Goal: Transaction & Acquisition: Book appointment/travel/reservation

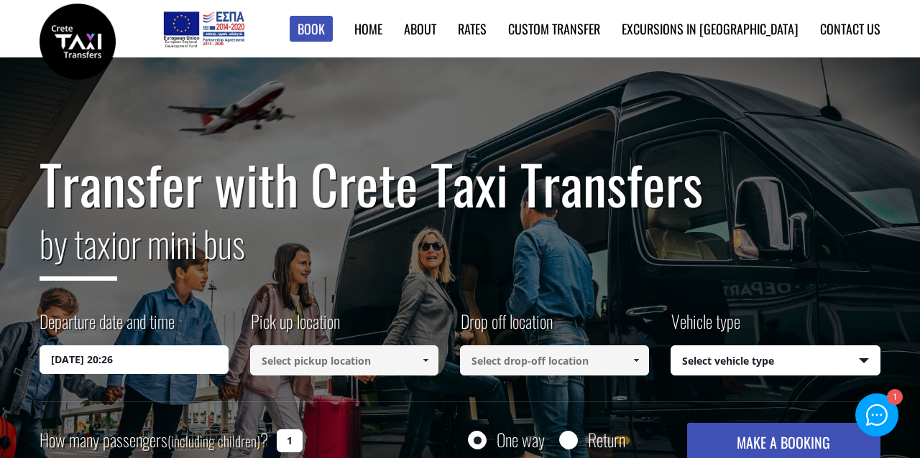
scroll to position [63, 0]
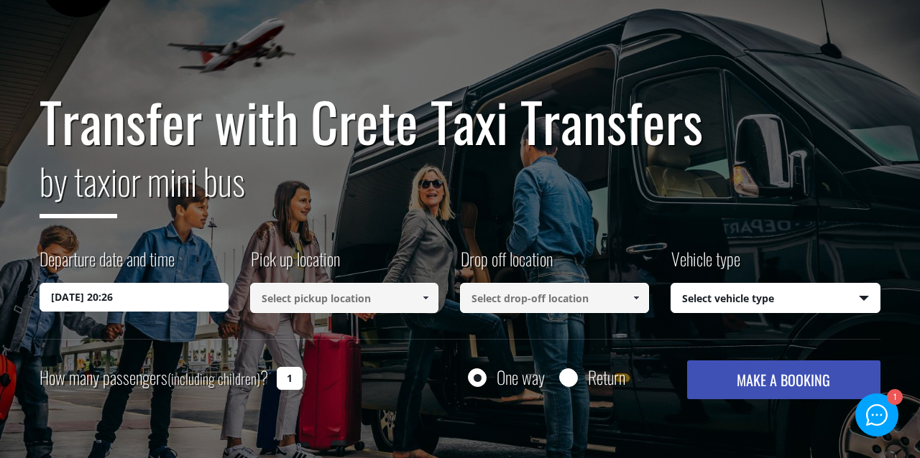
click at [148, 302] on input "17/08/2025 20:26" at bounding box center [134, 297] width 189 height 29
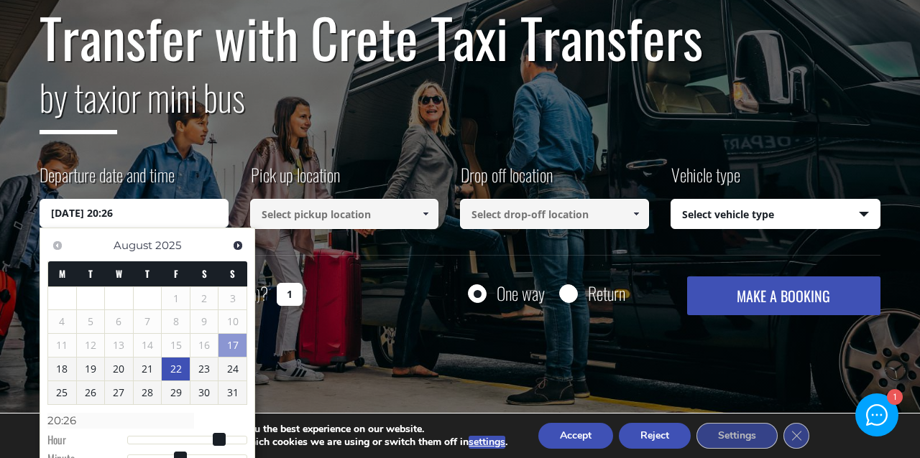
scroll to position [158, 0]
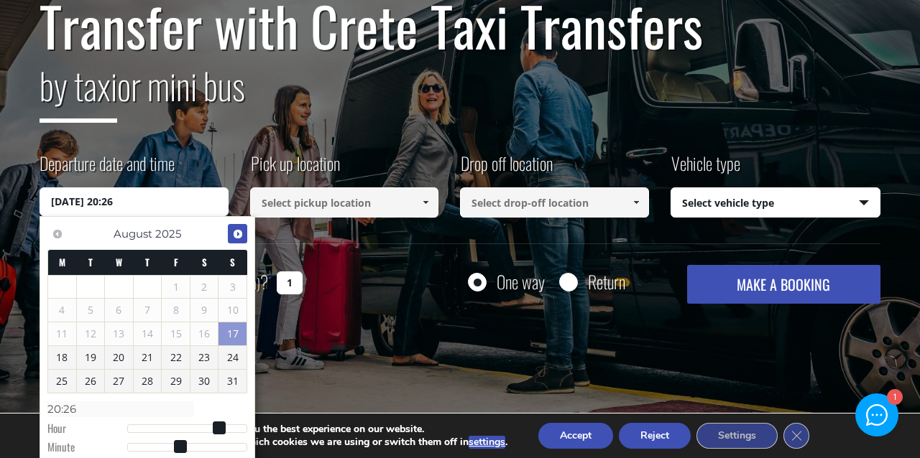
click at [240, 234] on span "Next" at bounding box center [237, 234] width 11 height 11
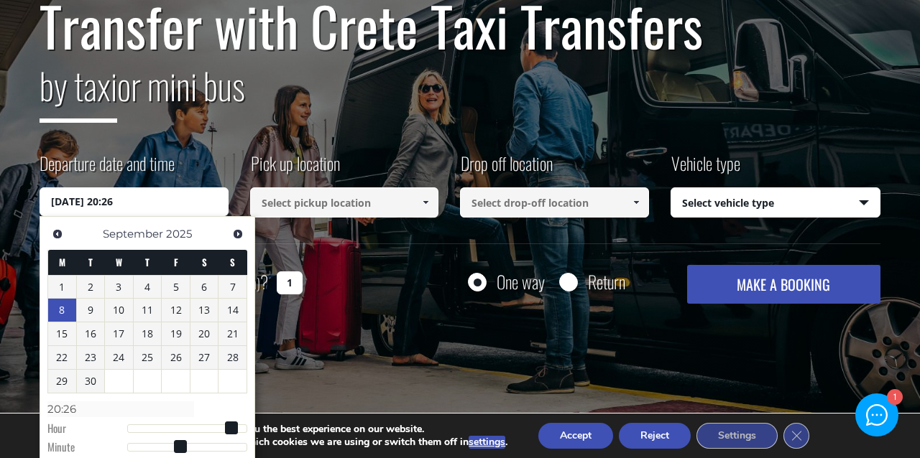
click at [60, 318] on link "8" at bounding box center [62, 310] width 28 height 23
type input "08/09/2025 00:00"
click at [335, 203] on input at bounding box center [344, 203] width 189 height 30
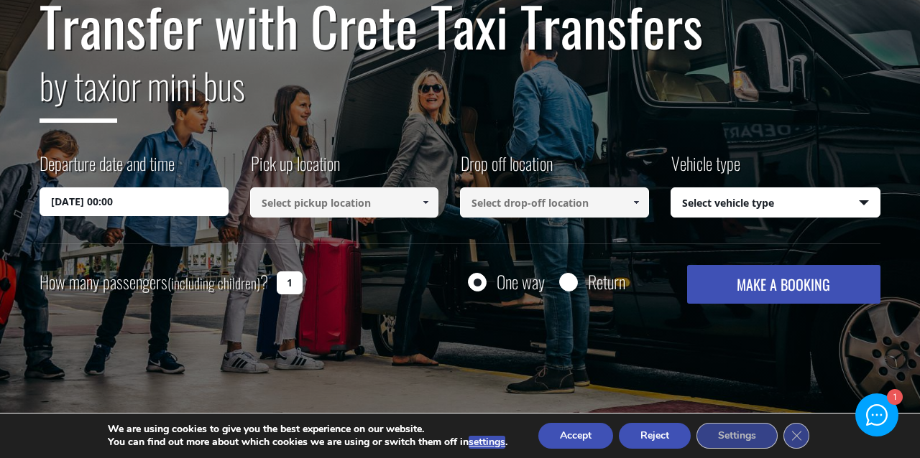
click at [335, 203] on input at bounding box center [344, 203] width 189 height 30
click at [425, 200] on span at bounding box center [425, 202] width 11 height 11
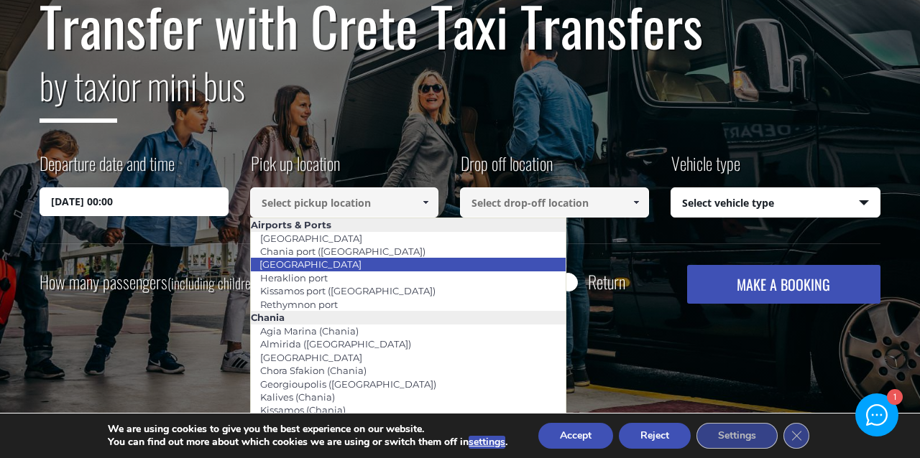
click at [269, 267] on link "[GEOGRAPHIC_DATA]" at bounding box center [310, 264] width 121 height 20
type input "[GEOGRAPHIC_DATA]"
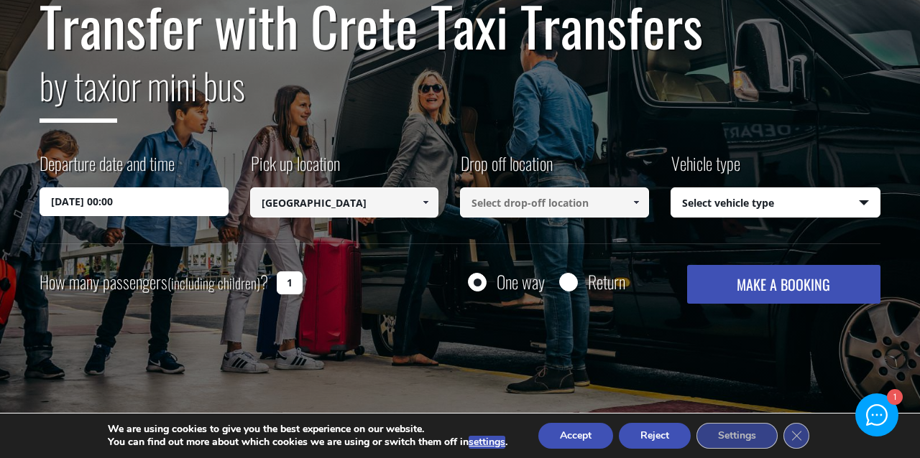
click at [569, 199] on input at bounding box center [554, 203] width 189 height 30
click at [636, 202] on span at bounding box center [635, 202] width 11 height 11
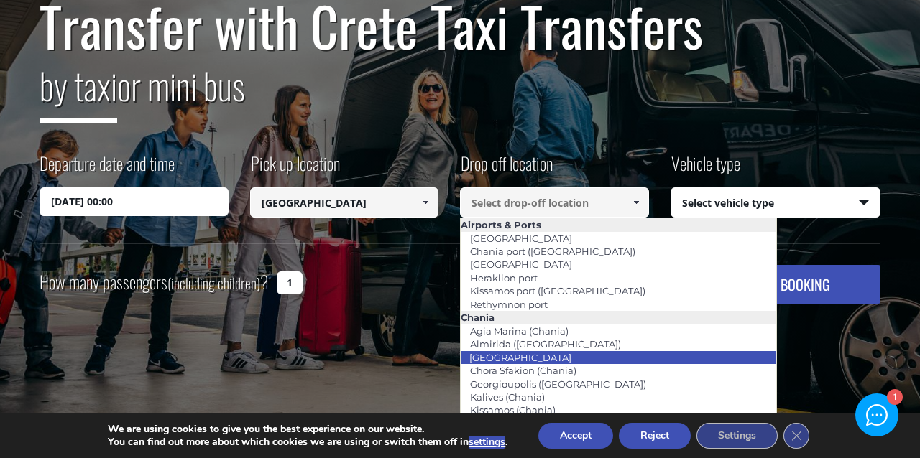
click at [511, 356] on link "[GEOGRAPHIC_DATA]" at bounding box center [520, 358] width 121 height 20
type input "[GEOGRAPHIC_DATA]"
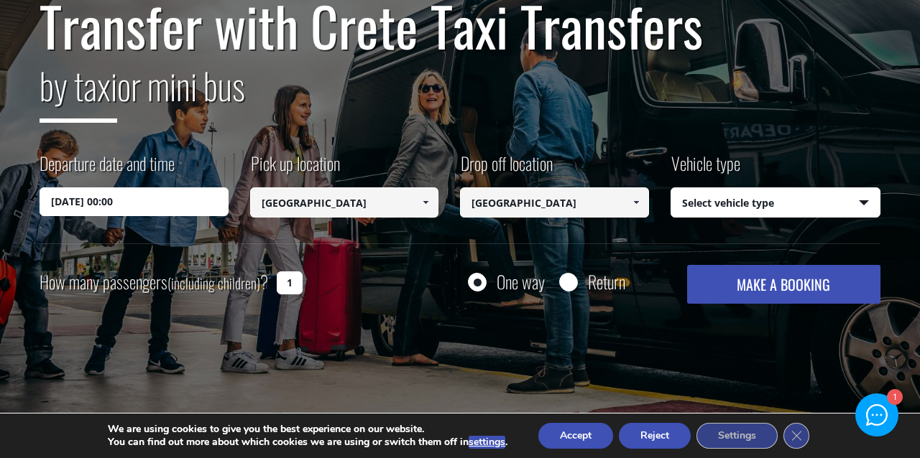
click at [744, 205] on select "Select vehicle type Taxi (4 passengers) Mercedes E Class Mini Van (7 passengers…" at bounding box center [775, 203] width 209 height 30
click at [733, 278] on button "MAKE A BOOKING" at bounding box center [783, 284] width 193 height 39
click at [714, 193] on select "Select vehicle type Taxi (4 passengers) Mercedes E Class Mini Van (7 passengers…" at bounding box center [775, 203] width 209 height 30
select select "540"
click at [727, 295] on button "MAKE A BOOKING" at bounding box center [783, 284] width 193 height 39
